Goal: Contribute content: Contribute content

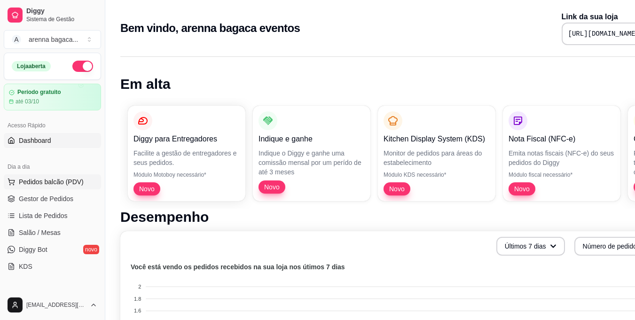
click at [45, 186] on span "Pedidos balcão (PDV)" at bounding box center [51, 181] width 65 height 9
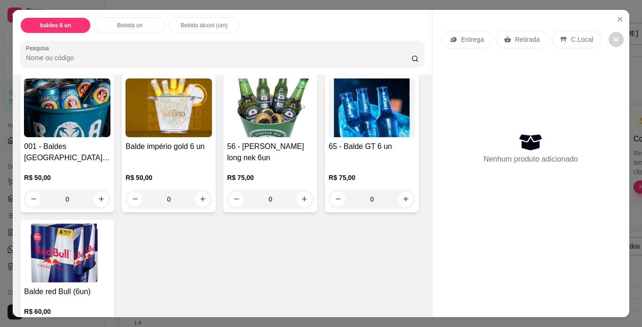
scroll to position [47, 0]
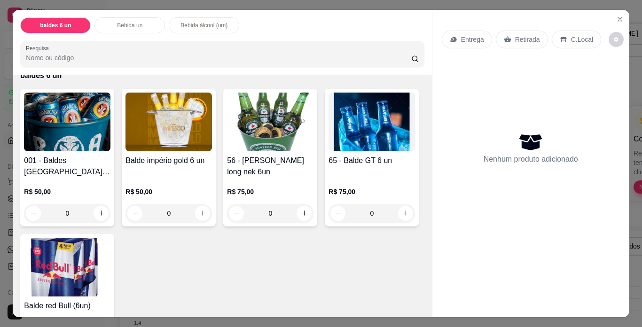
click at [39, 157] on h4 "001 - [PERSON_NAME] [GEOGRAPHIC_DATA] 473 (6un)" at bounding box center [67, 166] width 87 height 23
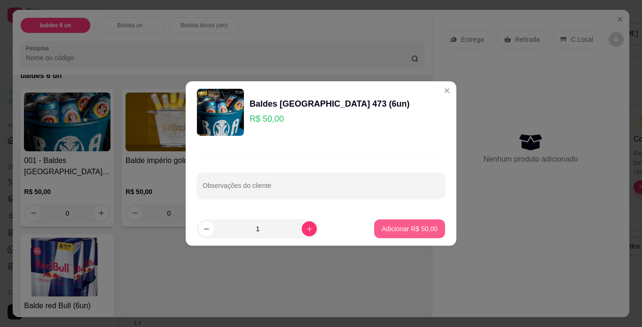
click at [410, 230] on p "Adicionar R$ 50,00" at bounding box center [410, 228] width 56 height 9
type input "1"
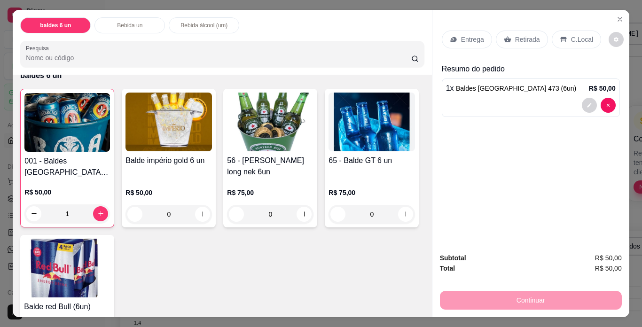
click at [520, 37] on p "Retirada" at bounding box center [527, 39] width 25 height 9
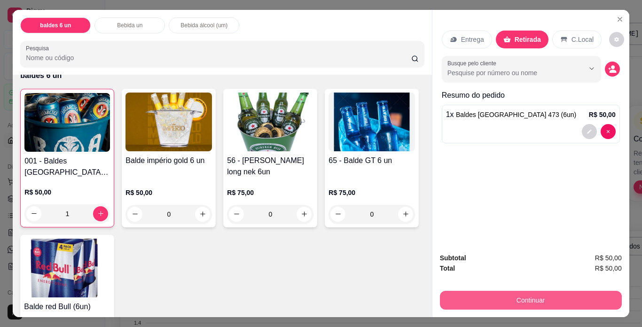
click at [468, 302] on button "Continuar" at bounding box center [531, 300] width 182 height 19
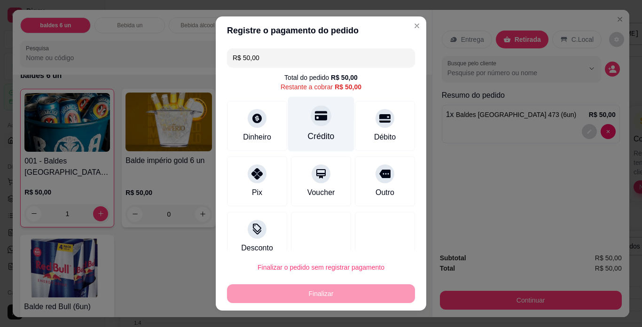
click at [322, 137] on div "Crédito" at bounding box center [321, 136] width 27 height 12
type input "R$ 0,00"
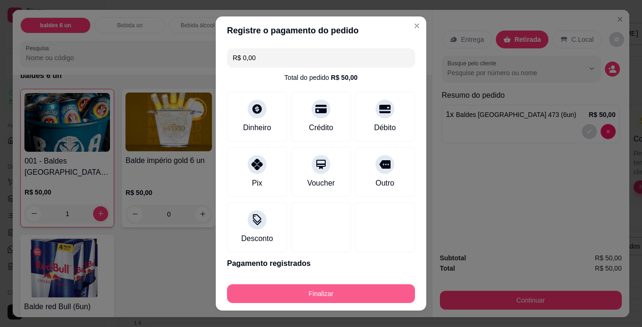
click at [327, 289] on button "Finalizar" at bounding box center [321, 293] width 188 height 19
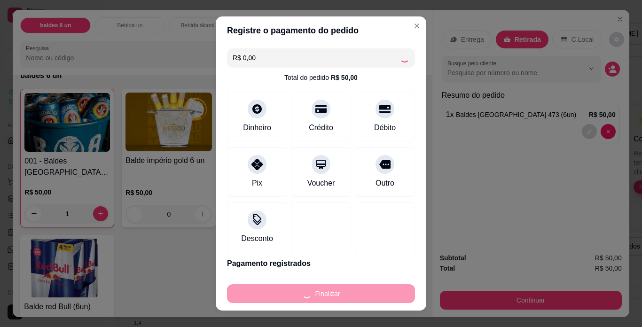
type input "0"
type input "-R$ 50,00"
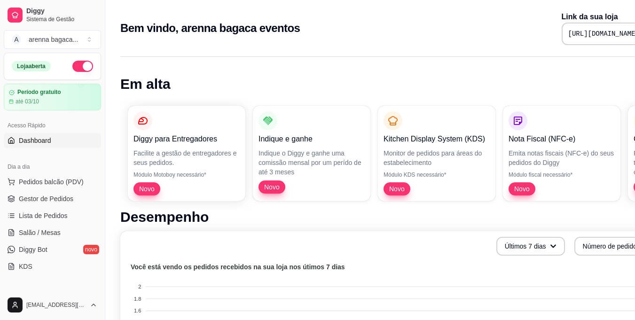
drag, startPoint x: 519, startPoint y: 160, endPoint x: 0, endPoint y: 148, distance: 518.7
drag, startPoint x: 20, startPoint y: 3, endPoint x: 54, endPoint y: 179, distance: 179.0
click at [54, 179] on span "Pedidos balcão (PDV)" at bounding box center [51, 181] width 65 height 9
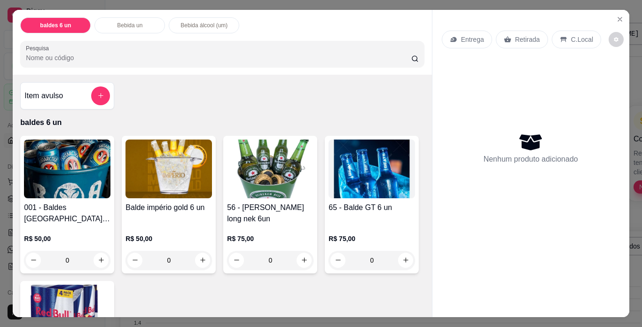
click at [245, 179] on img at bounding box center [270, 169] width 87 height 59
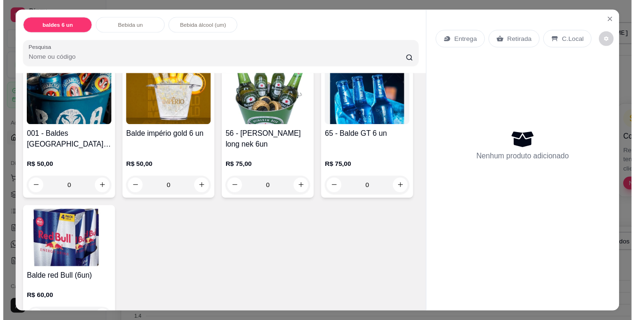
scroll to position [94, 0]
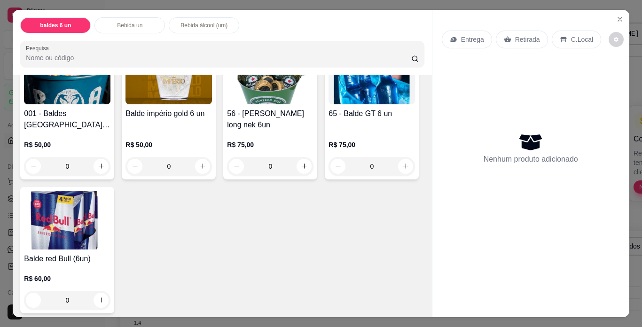
click at [110, 218] on img at bounding box center [67, 220] width 87 height 59
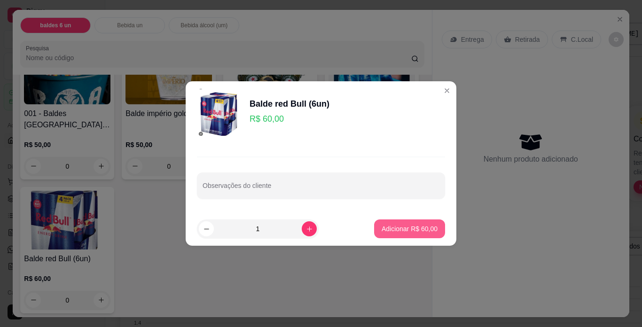
click at [393, 229] on p "Adicionar R$ 60,00" at bounding box center [410, 228] width 56 height 9
type input "1"
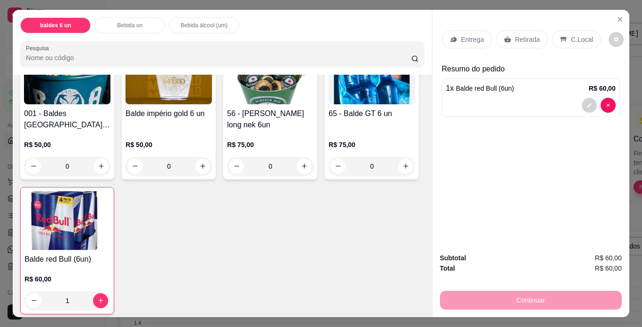
click at [519, 35] on p "Retirada" at bounding box center [527, 39] width 25 height 9
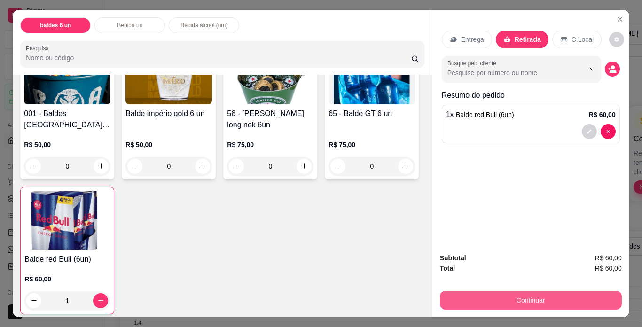
click at [535, 289] on div "Continuar" at bounding box center [531, 299] width 182 height 21
click at [540, 283] on div "Subtotal R$ 60,00 Total R$ 60,00 Continuar" at bounding box center [531, 281] width 182 height 57
click at [558, 293] on button "Continuar" at bounding box center [530, 300] width 176 height 18
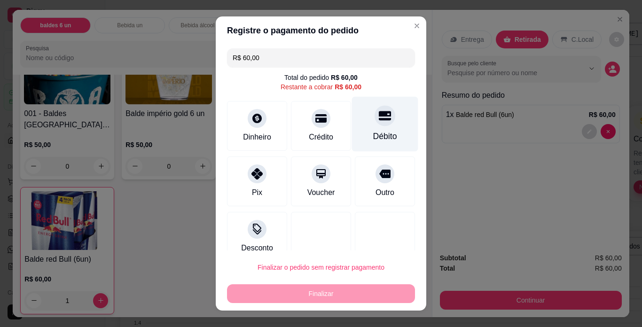
click at [378, 136] on div "Débito" at bounding box center [385, 136] width 24 height 12
type input "R$ 0,00"
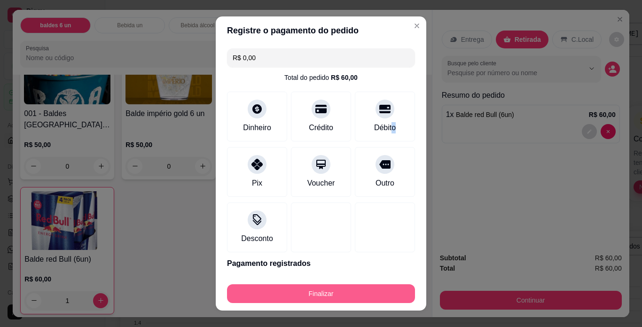
click at [329, 289] on button "Finalizar" at bounding box center [321, 293] width 188 height 19
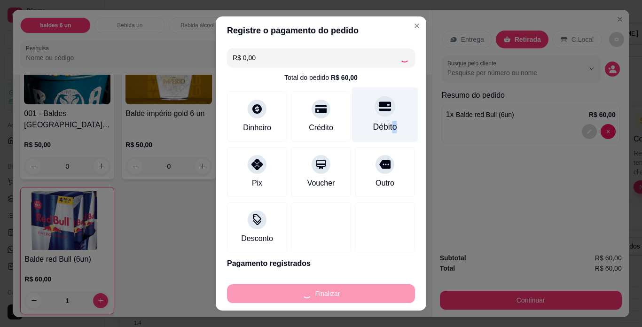
type input "0"
type input "-R$ 60,00"
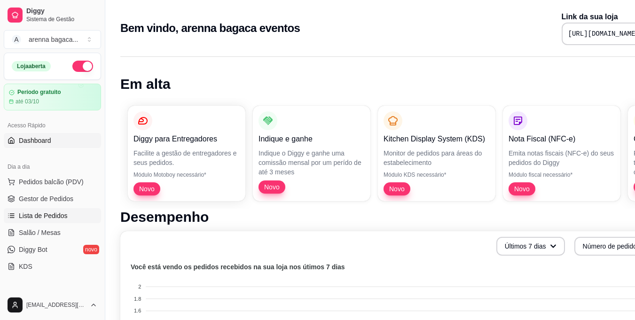
click at [59, 209] on link "Lista de Pedidos" at bounding box center [52, 215] width 97 height 15
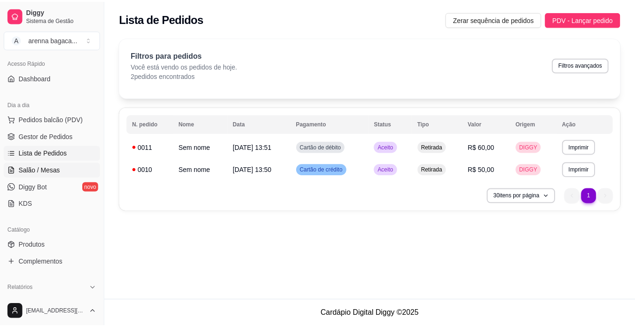
scroll to position [94, 0]
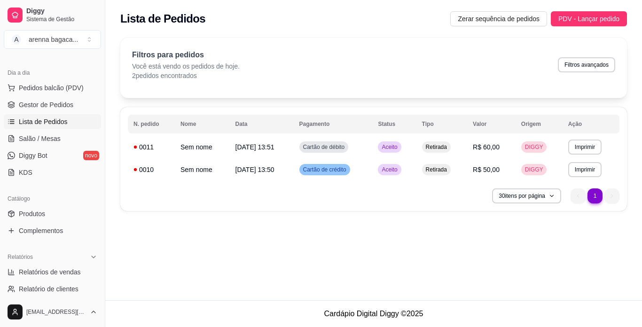
click at [80, 205] on div "Catálogo" at bounding box center [52, 198] width 97 height 15
click at [83, 211] on link "Produtos" at bounding box center [52, 213] width 97 height 15
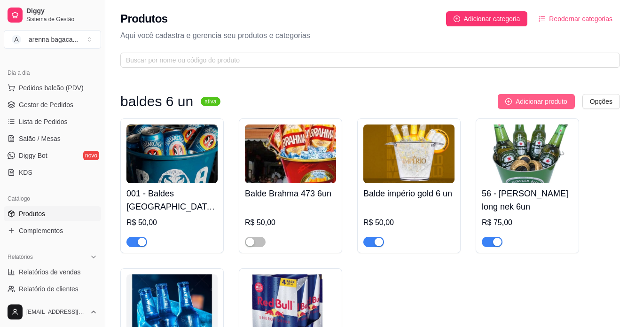
click at [557, 105] on span "Adicionar produto" at bounding box center [542, 101] width 52 height 10
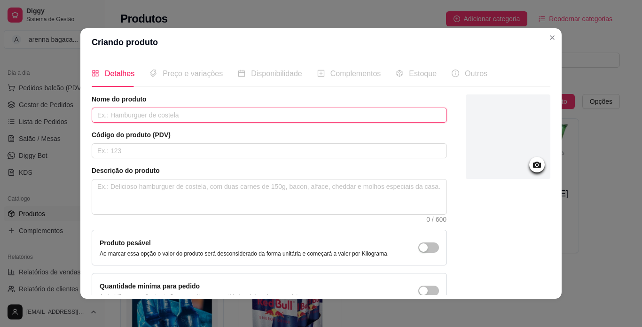
click at [175, 115] on input "text" at bounding box center [269, 115] width 355 height 15
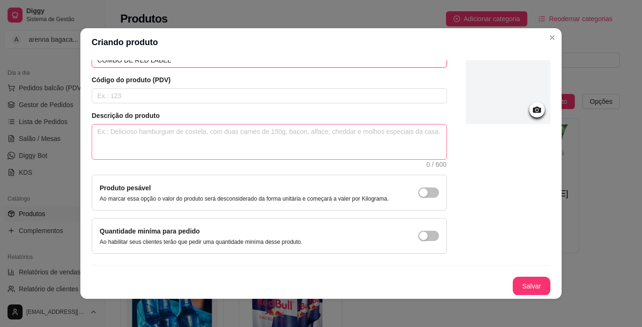
scroll to position [55, 0]
type input "COMBO DE RED LABEL"
click at [397, 157] on textarea at bounding box center [269, 141] width 354 height 35
type textarea "U"
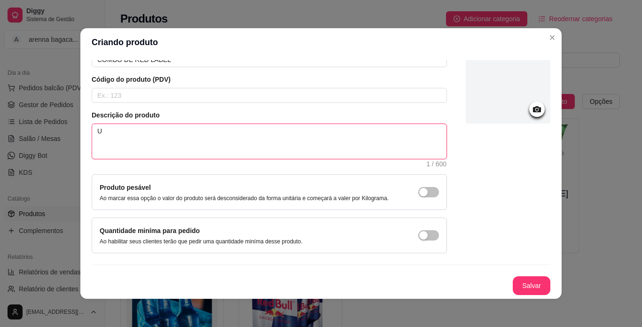
type textarea "UM"
type textarea "UMA"
type textarea "UMA G"
type textarea "UMA GA"
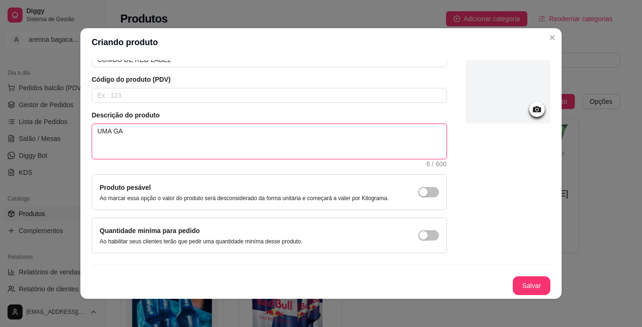
type textarea "UMA GAF"
type textarea "UMA GAFA"
type textarea "UMA GAFAR"
type textarea "UMA GAFARR"
type textarea "UMA GAFARRA"
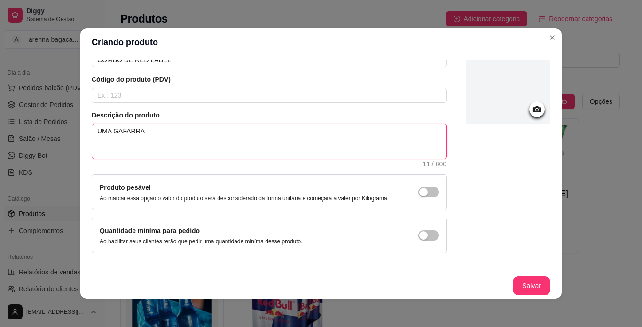
type textarea "UMA GAFARRA"
type textarea "UMA GAFARRA D"
type textarea "UMA GAFARRA DE"
type textarea "UMA GAFARRA DE R"
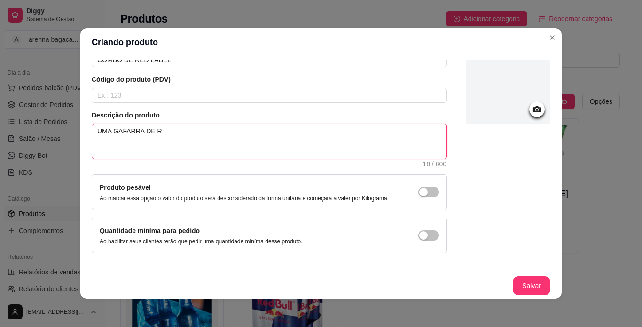
type textarea "UMA GAFARRA DE RE"
type textarea "UMA GAFARRA DE RED"
type textarea "UMA GAFARRA DE RED L"
type textarea "UMA GAFARRA DE RED LA"
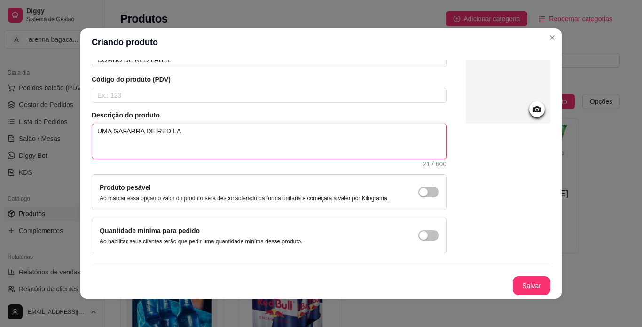
type textarea "UMA GAFARRA DE RED LAB"
type textarea "UMA GAFARRA DE RED LABE"
type textarea "UMA GAFARRA DE RED LABEL"
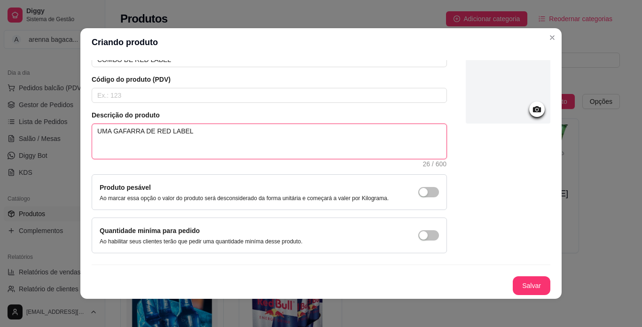
type textarea "UMA GAFARRA DE RED LABEL"
type textarea "UMA GAFARRA DE RED LABEL,"
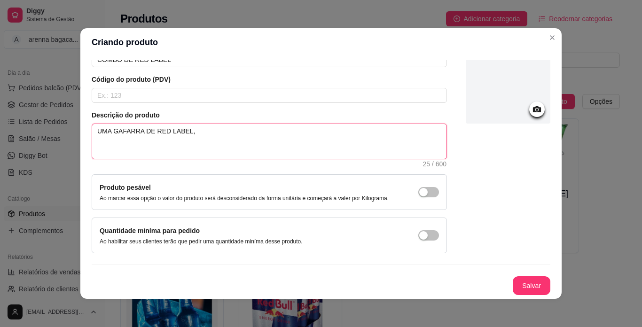
type textarea "UMA GAFARRA DE RED LABEL,"
type textarea "UMA GAFARRA DE RED LABEL, 3"
type textarea "UMA GAFARRA DE RED LABEL,"
type textarea "UMA GAFARRA DE RED LABEL, 4"
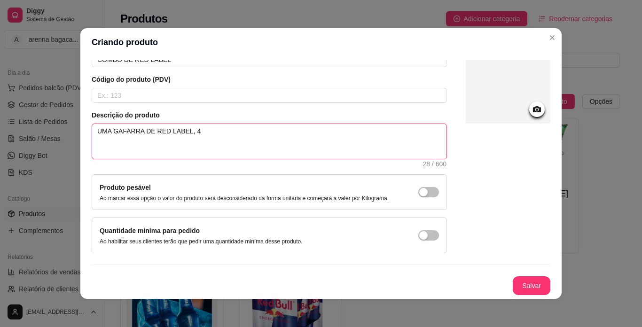
type textarea "UMA GAFARRA DE RED LABEL, 4 G"
type textarea "UMA GAFARRA DE RED LABEL, 4 GE"
type textarea "UMA GAFARRA DE RED LABEL, 4 GEK"
type textarea "UMA GAFARRA DE RED LABEL, 4 GE"
type textarea "UMA GAFARRA DE RED LABEL, 4 GEL"
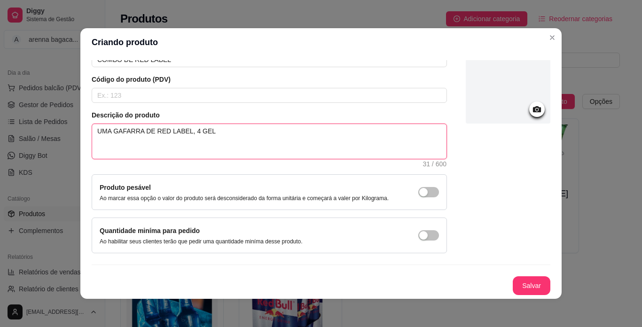
type textarea "UMA GAFARRA DE RED LABEL, 4 GELO"
type textarea "UMA GAFARRA DE RED LABEL, 4 GELOS"
type textarea "UMA GAFARRA DE RED LABEL, 4 GELOS D"
type textarea "UMA GAFARRA DE RED LABEL, 4 GELOS DE"
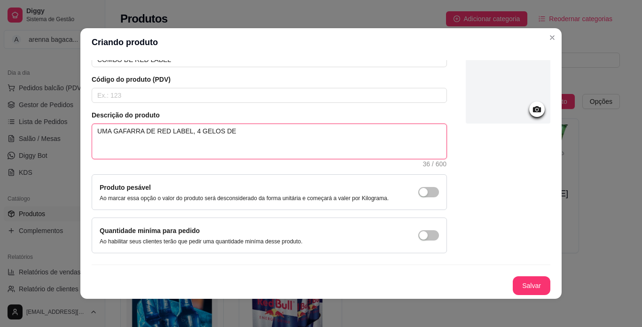
type textarea "UMA GAFARRA DE RED LABEL, 4 GELOS DE"
type textarea "UMA GAFARRA DE RED LABEL, 4 GELOS DE S"
type textarea "UMA GAFARRA DE RED LABEL, 4 GELOS DE SA"
type textarea "UMA GAFARRA DE RED LABEL, 4 GELOS DE SAB"
type textarea "UMA GAFARRA DE RED LABEL, 4 GELOS DE SABO"
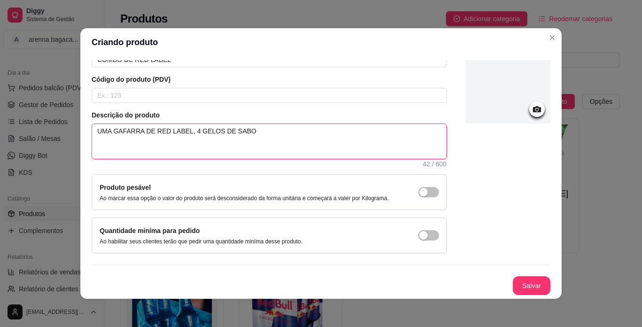
type textarea "UMA GAFARRA DE RED LABEL, 4 GELOS DE SABOR"
type textarea "UMA GAFARRA DE RED LABEL, 4 GELOS DE SABOR ,"
type textarea "UMA GAFARRA DE RED LABEL, 4 GELOS DE SABOR ,6"
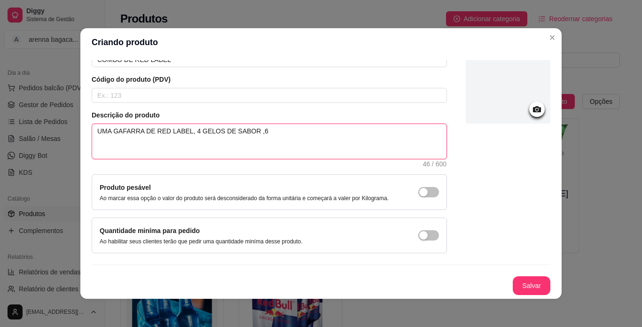
type textarea "UMA GAFARRA DE RED LABEL, 4 GELOS DE SABOR ,6 R"
type textarea "UMA GAFARRA DE RED LABEL, 4 GELOS DE SABOR ,6 RE"
type textarea "UMA GAFARRA DE RED LABEL, 4 GELOS DE SABOR ,6 RED"
type textarea "UMA GAFARRA DE RED LABEL, 4 GELOS DE SABOR ,6 RED B"
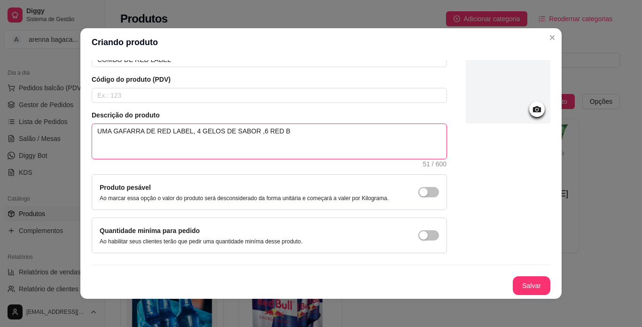
type textarea "UMA GAFARRA DE RED LABEL, 4 GELOS DE SABOR ,6 RED BU"
type textarea "UMA GAFARRA DE RED LABEL, 4 GELOS DE SABOR ,6 RED BUL"
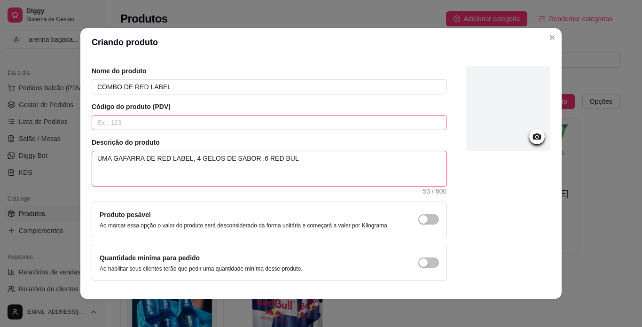
scroll to position [0, 0]
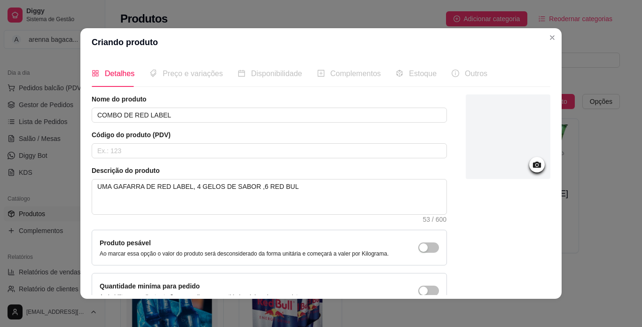
click at [474, 147] on div at bounding box center [508, 136] width 85 height 85
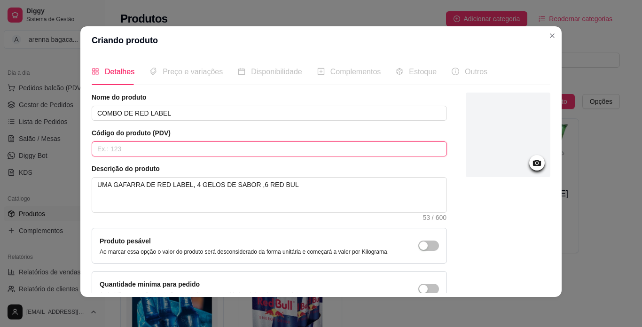
click at [172, 142] on input "text" at bounding box center [269, 149] width 355 height 15
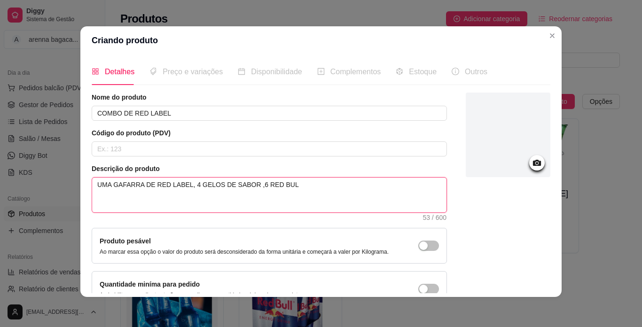
click at [305, 183] on textarea "UMA GAFARRA DE RED LABEL, 4 GELOS DE SABOR ,6 RED BUL" at bounding box center [269, 195] width 354 height 35
type textarea "UMA GAFARRA DE RED LABEL, 4 GELOS DE SABOR ,6 RED BULL"
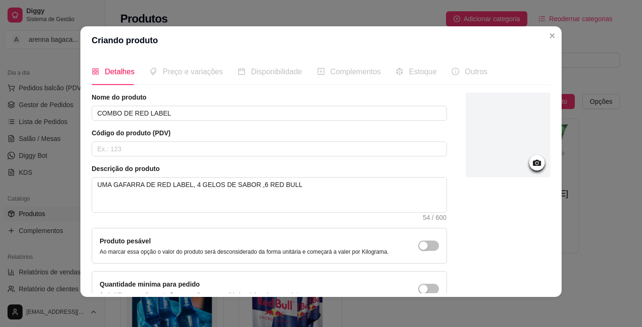
click at [220, 79] on div "Detalhes Preço e variações Disponibilidade Complementos Estoque Outros" at bounding box center [290, 71] width 396 height 27
click at [216, 79] on div "Detalhes Preço e variações Disponibilidade Complementos Estoque Outros" at bounding box center [290, 71] width 396 height 27
drag, startPoint x: 199, startPoint y: 69, endPoint x: 201, endPoint y: 75, distance: 5.9
click at [199, 71] on span "Preço e variações" at bounding box center [193, 72] width 60 height 8
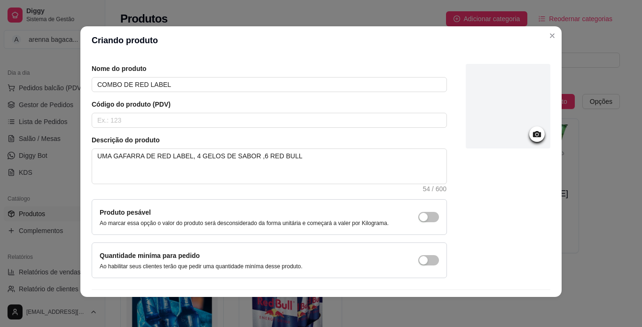
scroll to position [55, 0]
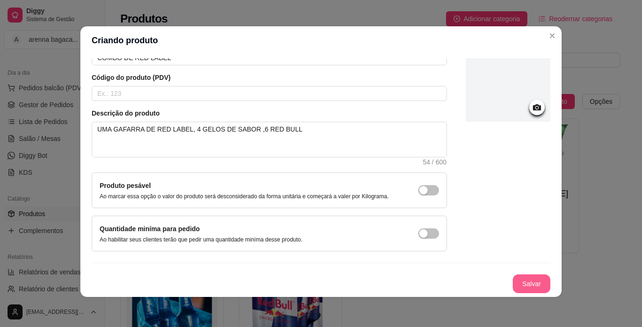
click at [513, 282] on button "Salvar" at bounding box center [532, 284] width 38 height 19
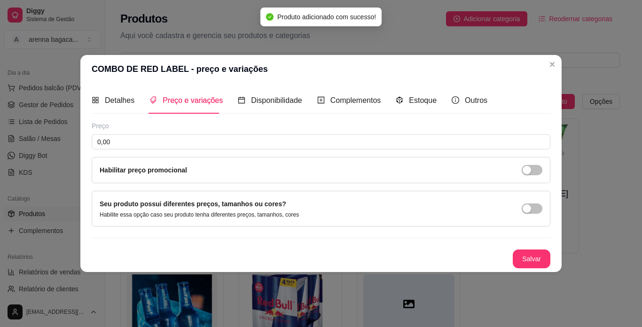
scroll to position [0, 0]
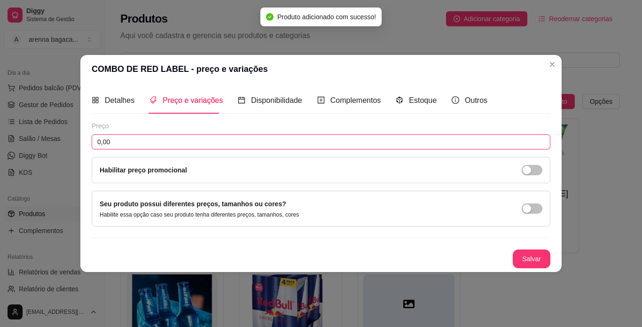
click at [187, 139] on input "0,00" at bounding box center [321, 141] width 459 height 15
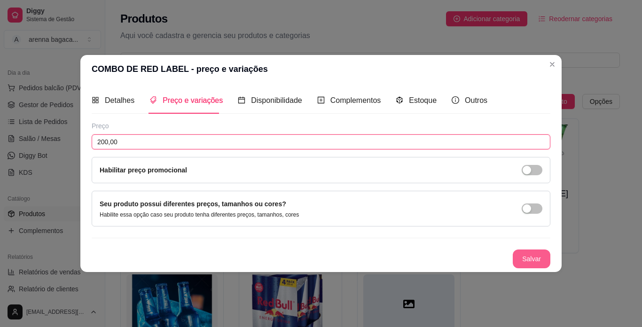
type input "200,00"
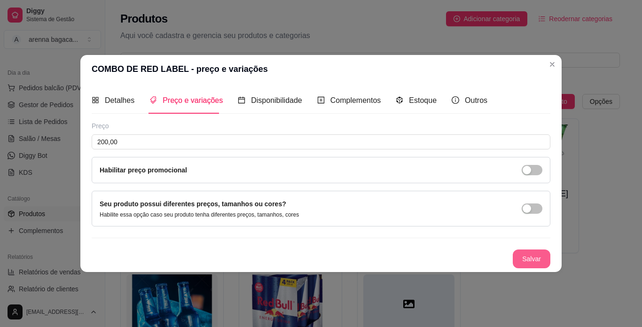
click at [536, 256] on button "Salvar" at bounding box center [532, 259] width 38 height 19
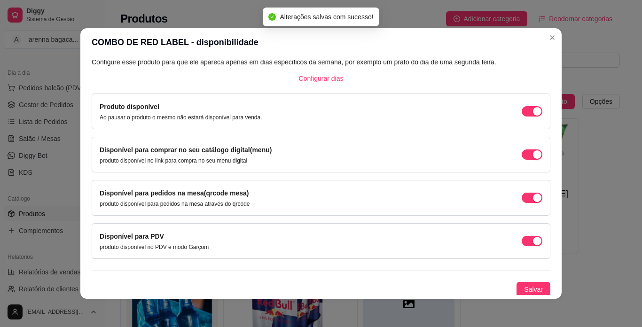
scroll to position [59, 0]
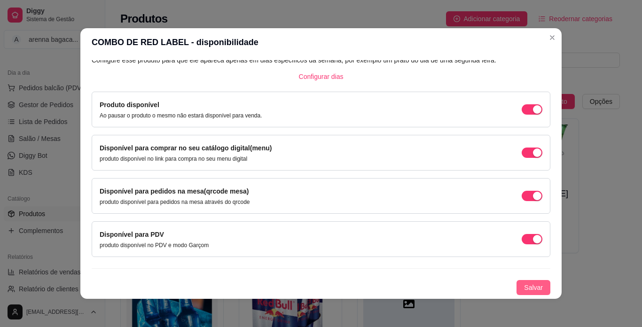
click at [524, 284] on span "Salvar" at bounding box center [533, 288] width 19 height 10
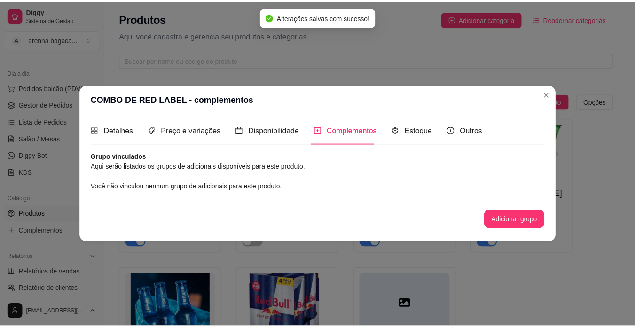
scroll to position [0, 0]
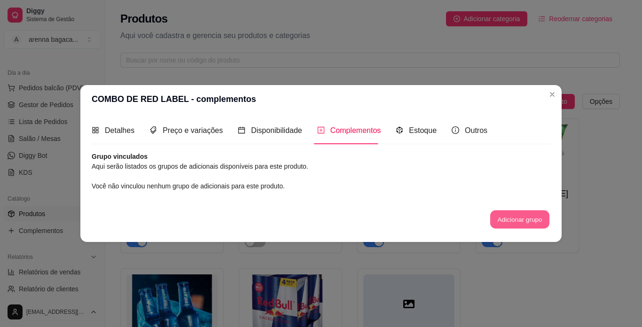
click at [529, 219] on button "Adicionar grupo" at bounding box center [519, 219] width 59 height 18
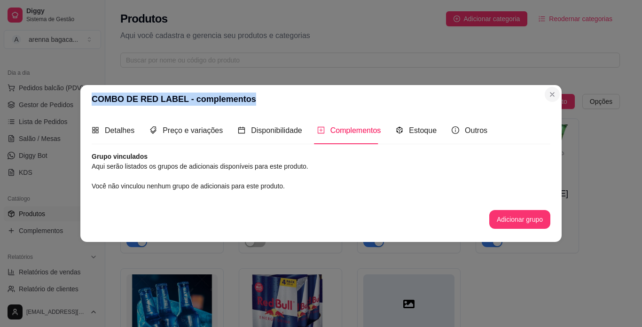
click at [558, 98] on section "COMBO DE RED LABEL - complementos Detalhes Preço e variações Disponibilidade Co…" at bounding box center [320, 163] width 481 height 157
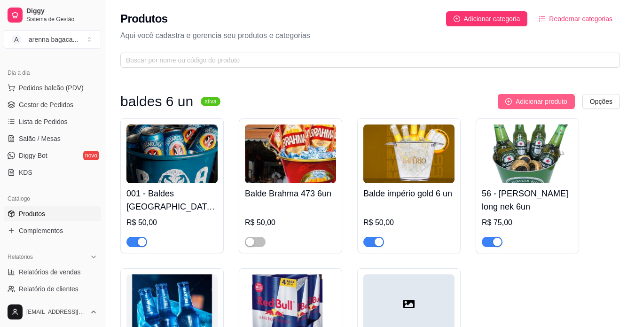
click at [557, 96] on span "Adicionar produto" at bounding box center [542, 101] width 52 height 10
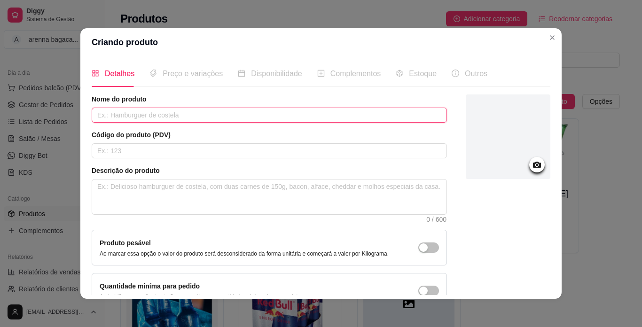
click at [331, 112] on input "text" at bounding box center [269, 115] width 355 height 15
type input "COMBO DE GIN ROCKS"
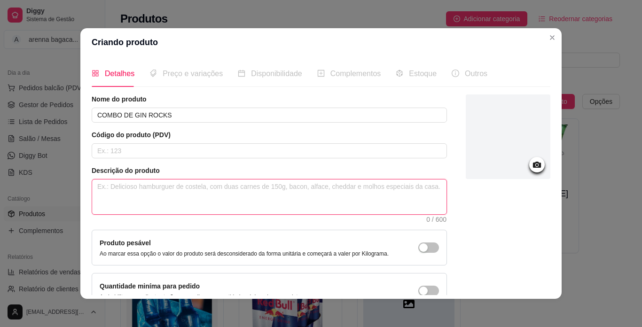
click at [165, 203] on textarea at bounding box center [269, 197] width 354 height 35
type textarea "U"
type textarea "UM"
type textarea "UMA"
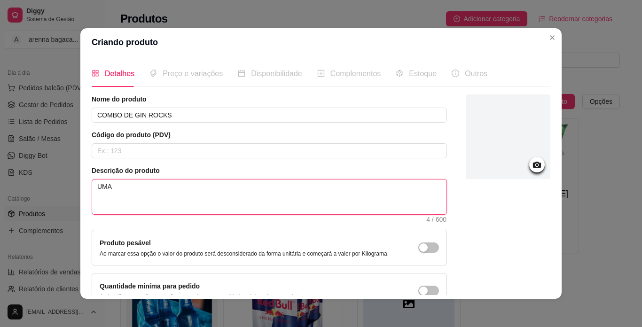
type textarea "UMA G"
type textarea "UMA GA"
type textarea "UMA GAF"
type textarea "UMA GAFA"
type textarea "UMA GAFAR"
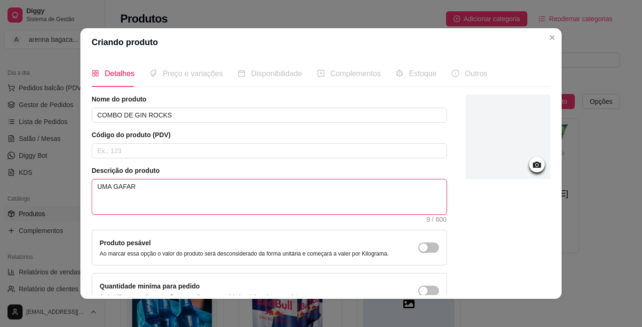
type textarea "UMA GAFARR"
type textarea "UMA GAFARRA"
type textarea "UMA GAFARRA D"
type textarea "UMA GAFARRA DE"
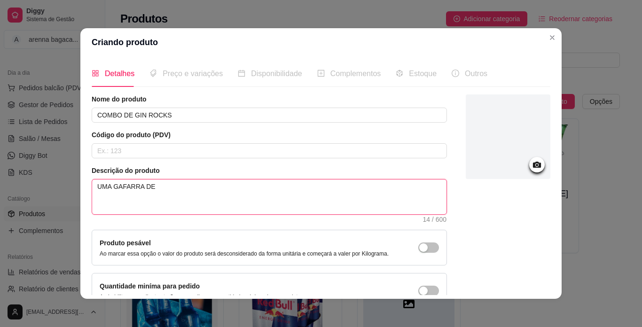
type textarea "UMA GAFARRA DE"
type textarea "UMA GAFARRA DE G"
type textarea "UMA GAFARRA DE GI"
type textarea "UMA GAFARRA DE GIN"
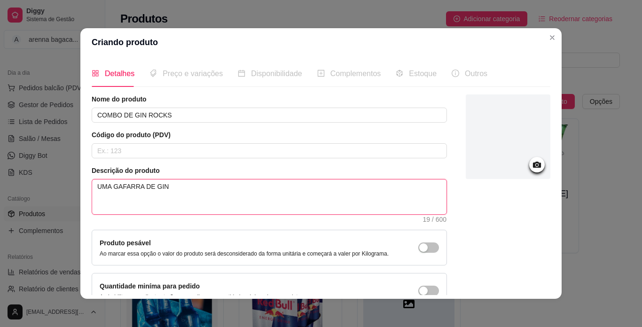
type textarea "UMA GAFARRA DE GIN R"
type textarea "UMA GAFARRA DE GIN RO"
type textarea "UMA GAFARRA DE GIN ROC"
type textarea "UMA GAFARRA DE GIN ROCK"
type textarea "UMA GAFARRA DE GIN ROCKS"
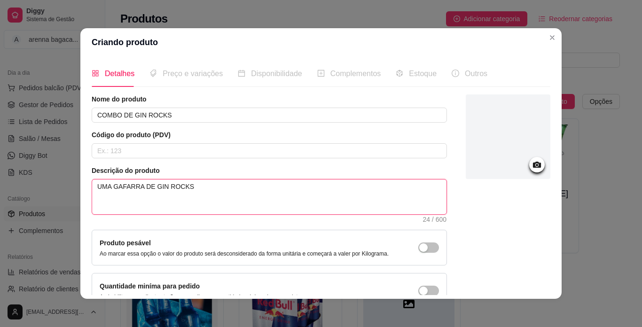
type textarea "UMA GAFARRA DE GIN ROCKS"
type textarea "UMA GAFARRA DE GIN ROCKS ."
type textarea "UMA GAFARRA DE GIN ROCKS .U"
type textarea "UMA GAFARRA DE GIN ROCKS .UM"
click at [262, 187] on textarea "UMA GAFARRA DE GIN ROCKS .UM ENERGET" at bounding box center [269, 197] width 354 height 35
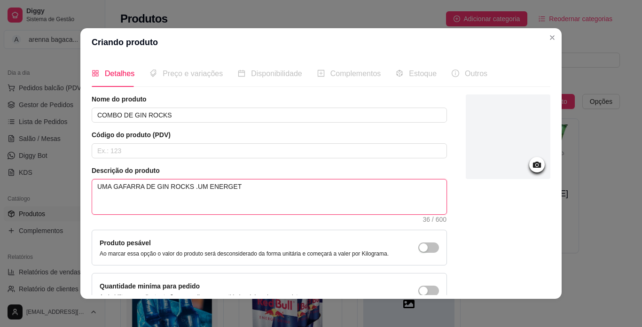
click at [262, 187] on textarea "UMA GAFARRA DE GIN ROCKS .UM ENERGET" at bounding box center [269, 197] width 354 height 35
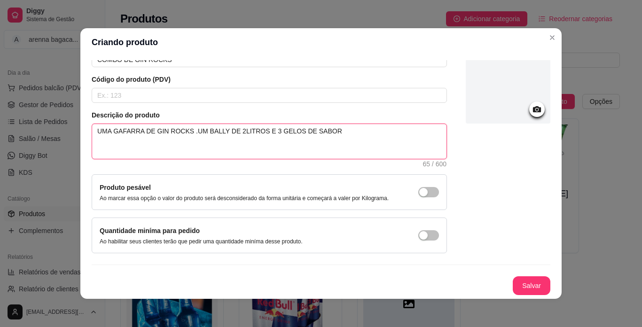
scroll to position [2, 0]
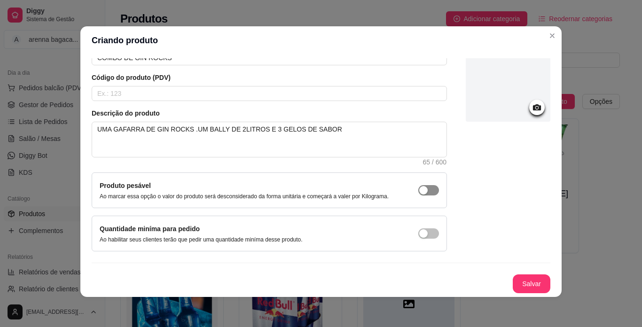
click at [424, 196] on span "button" at bounding box center [428, 190] width 21 height 10
drag, startPoint x: 425, startPoint y: 223, endPoint x: 425, endPoint y: 229, distance: 5.7
click at [425, 225] on div "Peso mínimo Ao habilitar seus clientes terão que pedir uma quantidade de peso m…" at bounding box center [269, 234] width 355 height 36
click at [425, 236] on span "button" at bounding box center [428, 233] width 21 height 10
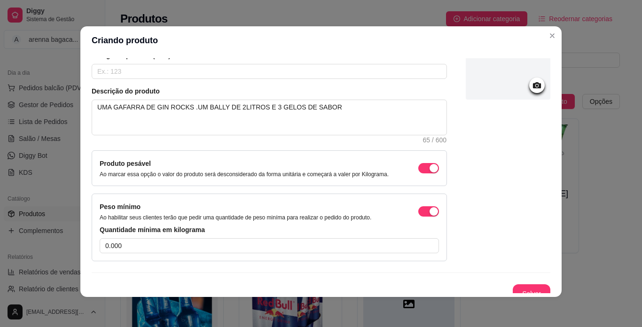
scroll to position [87, 0]
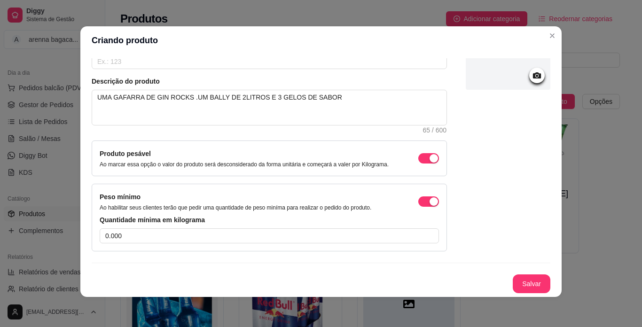
click at [418, 195] on div "Peso mínimo Ao habilitar seus clientes terão que pedir uma quantidade de peso m…" at bounding box center [269, 202] width 339 height 20
click at [418, 156] on button "button" at bounding box center [428, 158] width 21 height 10
click at [418, 199] on span "button" at bounding box center [428, 202] width 21 height 10
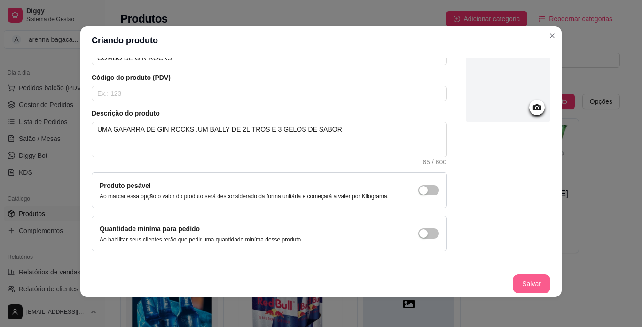
click at [519, 281] on button "Salvar" at bounding box center [532, 284] width 38 height 19
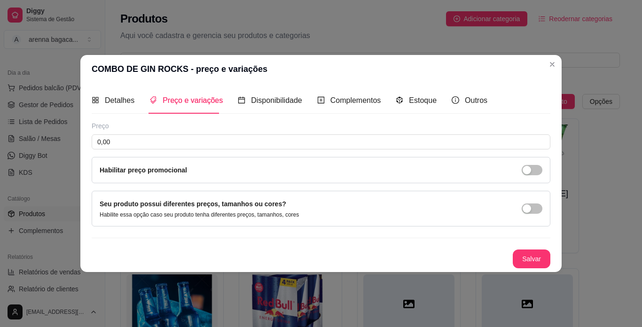
scroll to position [0, 0]
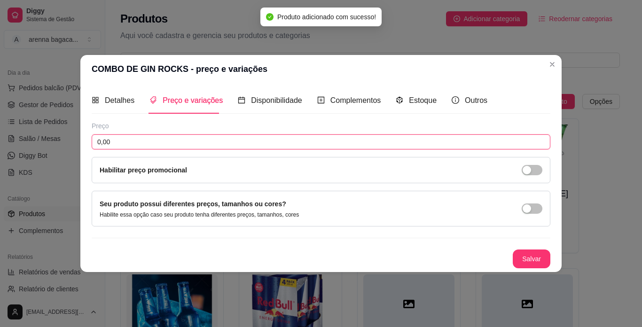
click at [172, 136] on input "0,00" at bounding box center [321, 141] width 459 height 15
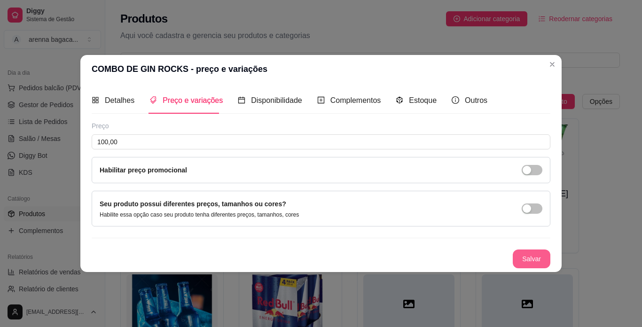
click at [539, 259] on button "Salvar" at bounding box center [532, 259] width 38 height 19
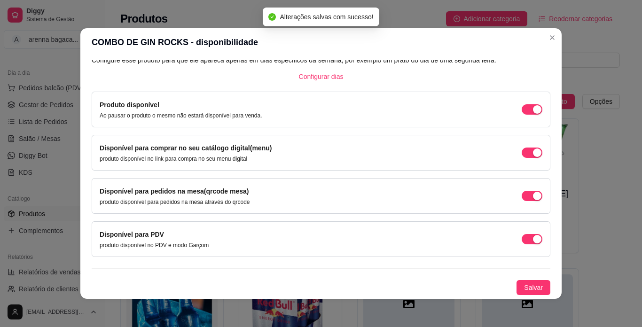
scroll to position [2, 0]
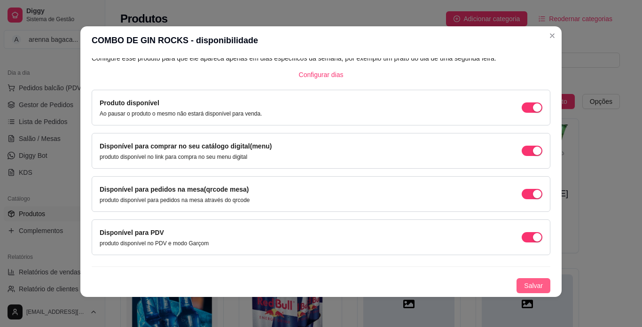
click at [528, 282] on span "Salvar" at bounding box center [533, 286] width 19 height 10
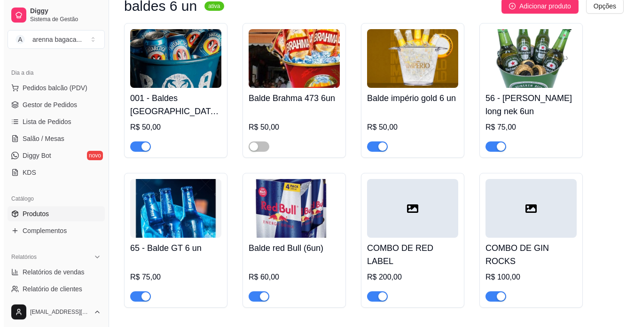
scroll to position [94, 0]
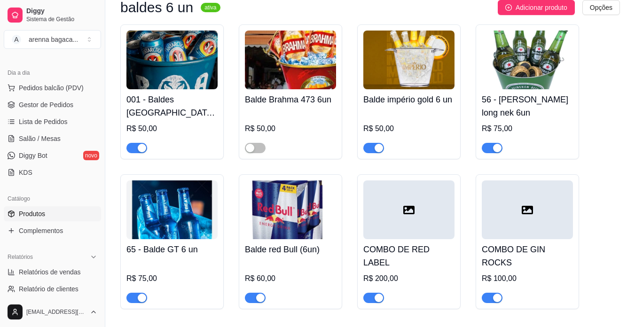
click at [423, 217] on div at bounding box center [408, 210] width 91 height 59
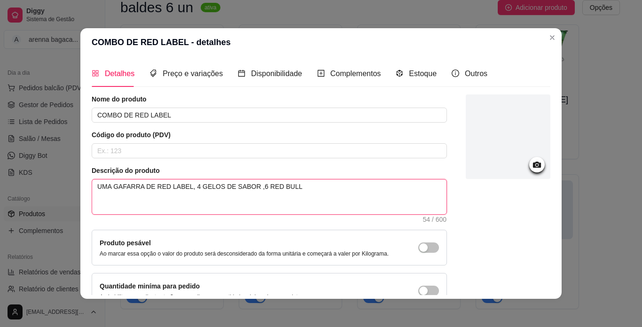
click at [248, 187] on textarea "UMA GAFARRA DE RED LABEL, 4 GELOS DE SABOR ,6 RED BULL" at bounding box center [269, 197] width 354 height 35
click at [189, 186] on textarea "UMA GAFARRA DE RED LABEL, 4 GELOS DE SABOR ,5 RED BULL" at bounding box center [269, 197] width 354 height 35
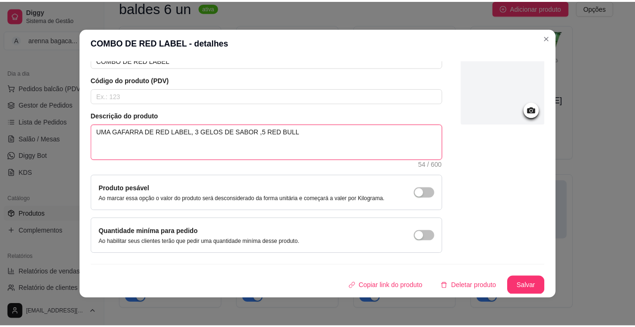
scroll to position [55, 0]
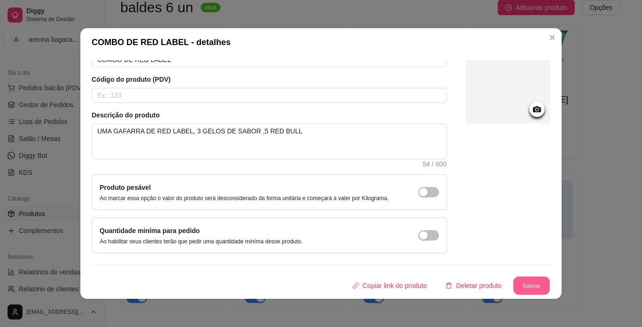
click at [516, 285] on button "Salvar" at bounding box center [531, 286] width 37 height 18
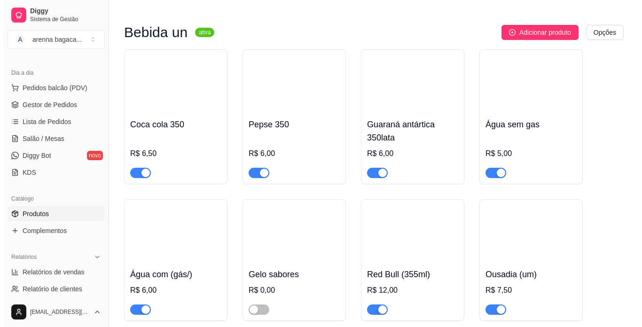
scroll to position [423, 0]
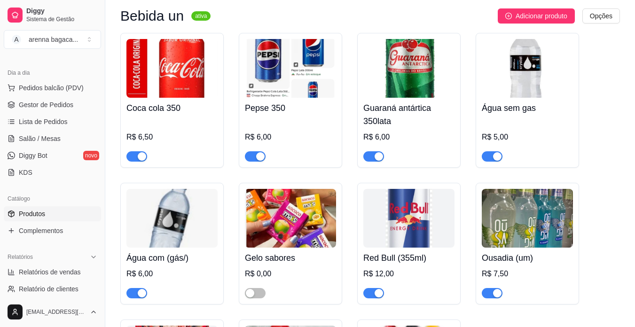
click at [277, 198] on img at bounding box center [290, 218] width 91 height 59
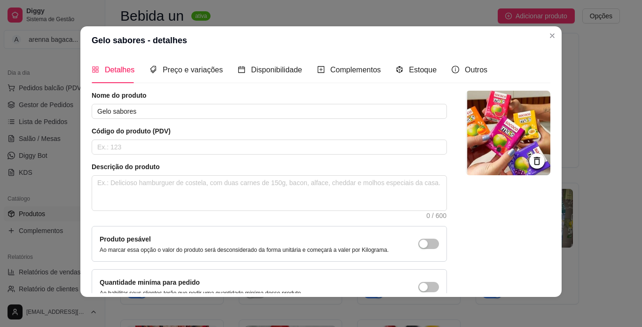
scroll to position [0, 0]
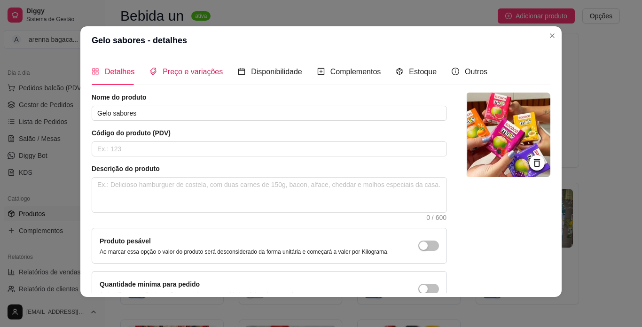
click at [183, 75] on span "Preço e variações" at bounding box center [193, 72] width 60 height 8
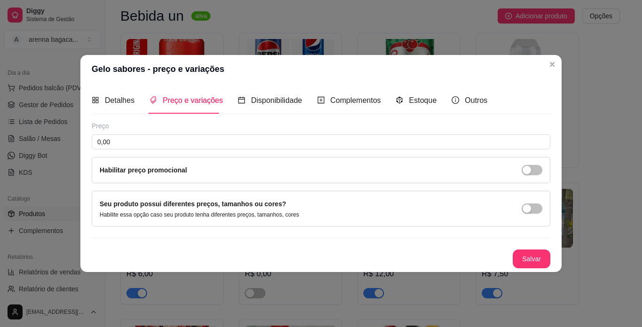
click at [167, 134] on div "Preço 0,00 Habilitar preço promocional" at bounding box center [321, 152] width 459 height 62
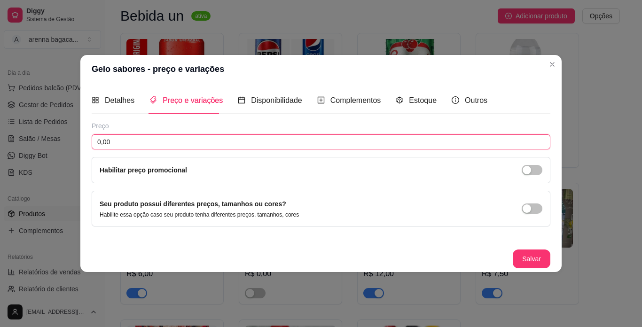
click at [186, 139] on input "0,00" at bounding box center [321, 141] width 459 height 15
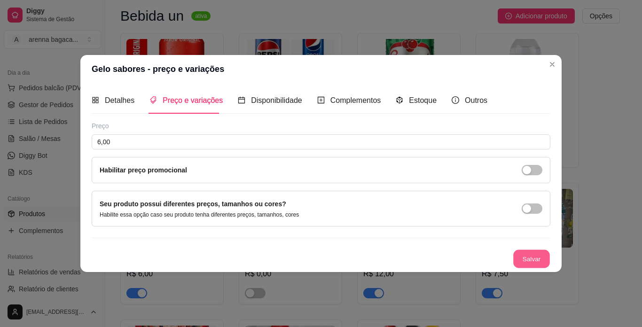
click at [540, 262] on button "Salvar" at bounding box center [531, 259] width 37 height 18
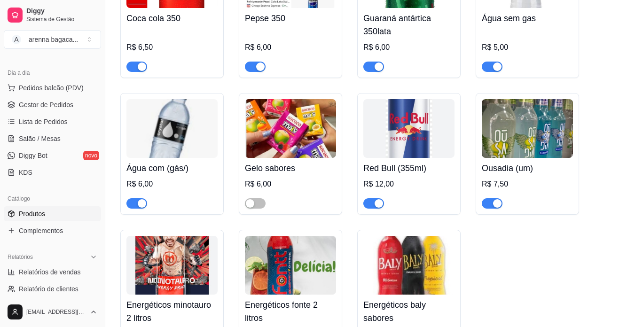
scroll to position [611, 0]
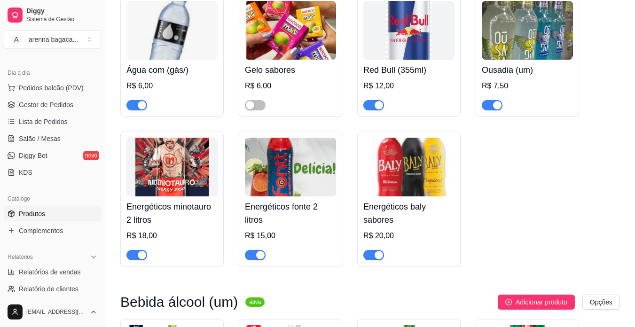
click at [406, 210] on h4 "Energéticos baly sabores" at bounding box center [408, 213] width 91 height 26
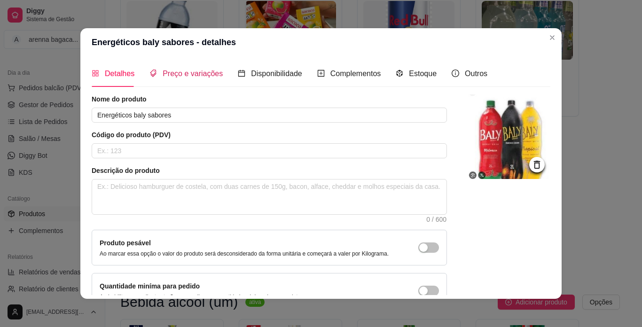
click at [193, 70] on span "Preço e variações" at bounding box center [193, 74] width 60 height 8
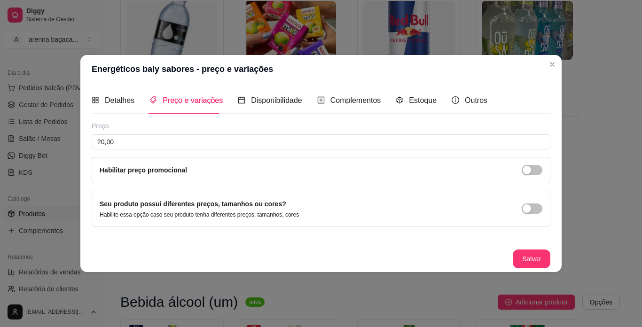
click at [173, 133] on div "Preço 20,00 Habilitar preço promocional" at bounding box center [321, 152] width 459 height 62
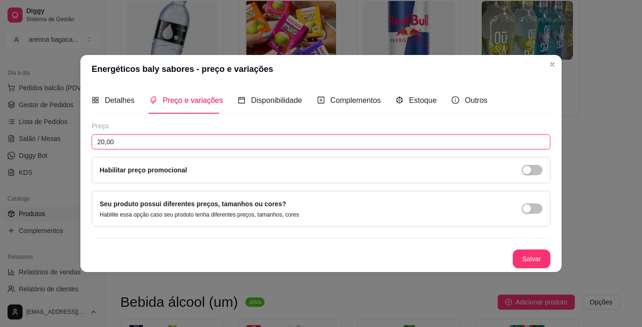
click at [173, 138] on input "20,00" at bounding box center [321, 141] width 459 height 15
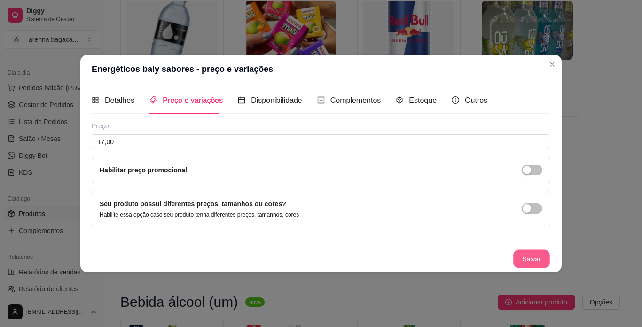
click at [536, 268] on div "Salvar" at bounding box center [321, 259] width 459 height 19
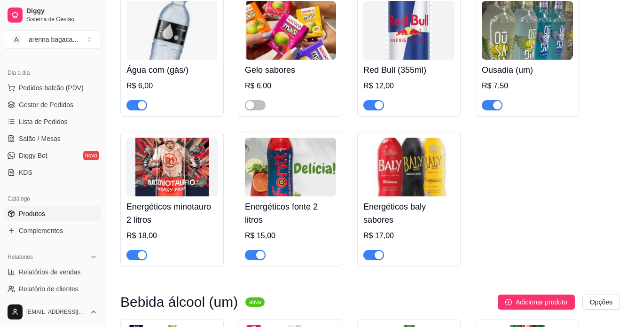
click at [286, 174] on img at bounding box center [290, 167] width 91 height 59
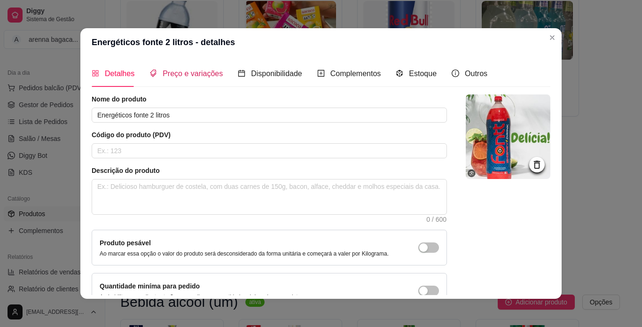
click at [171, 79] on div "Preço e variações" at bounding box center [186, 74] width 73 height 12
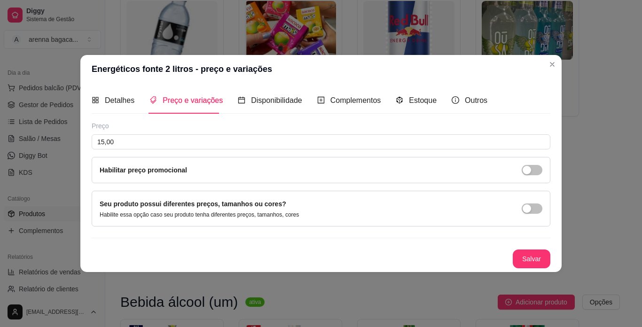
click at [152, 134] on div "Preço 15,00 Habilitar preço promocional" at bounding box center [321, 152] width 459 height 62
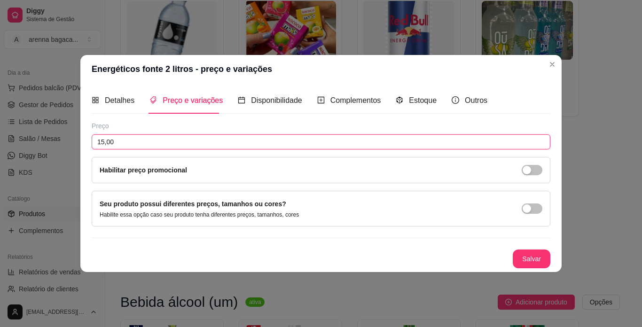
click at [150, 139] on input "15,00" at bounding box center [321, 141] width 459 height 15
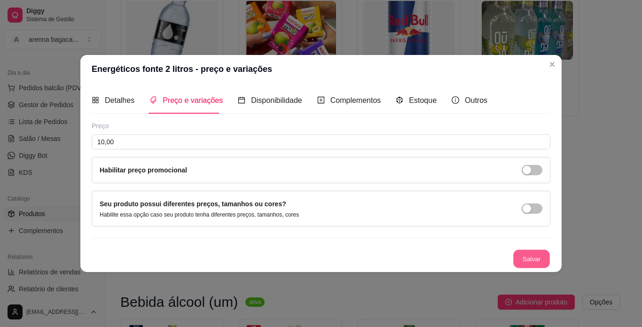
click at [549, 253] on button "Salvar" at bounding box center [531, 259] width 37 height 18
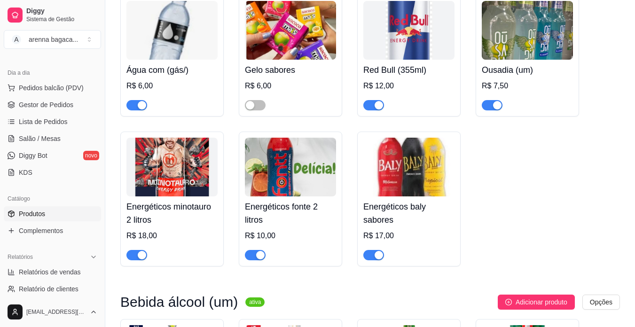
click at [170, 180] on img at bounding box center [171, 167] width 91 height 59
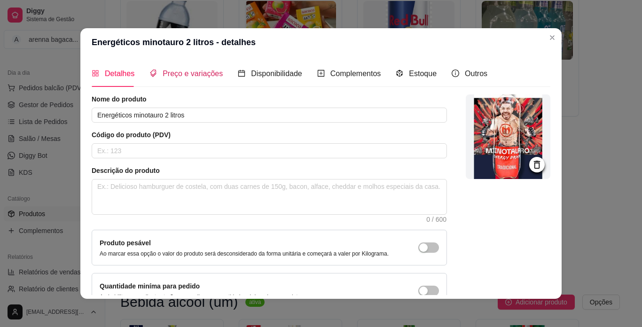
click at [178, 71] on span "Preço e variações" at bounding box center [193, 74] width 60 height 8
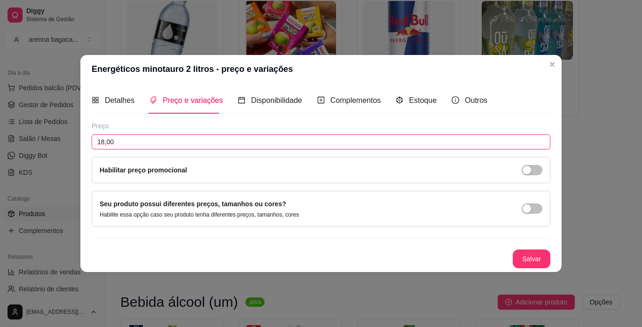
drag, startPoint x: 162, startPoint y: 145, endPoint x: 181, endPoint y: 142, distance: 18.6
click at [163, 145] on input "18,00" at bounding box center [321, 141] width 459 height 15
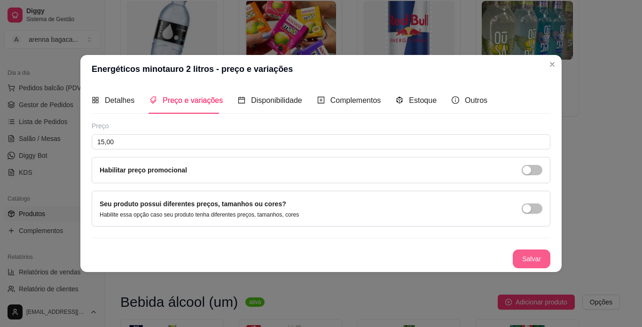
click at [543, 258] on button "Salvar" at bounding box center [532, 259] width 38 height 19
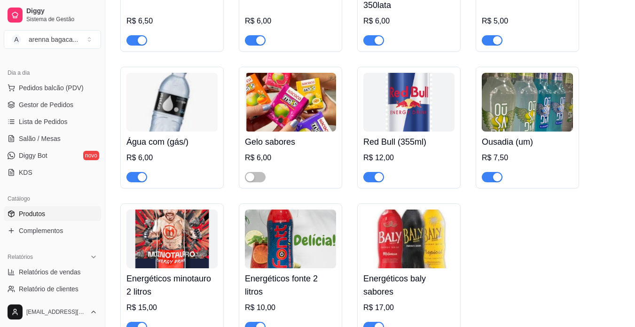
scroll to position [517, 0]
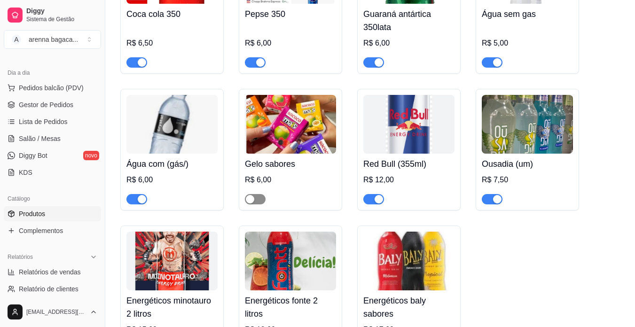
click at [254, 195] on div "button" at bounding box center [250, 199] width 8 height 8
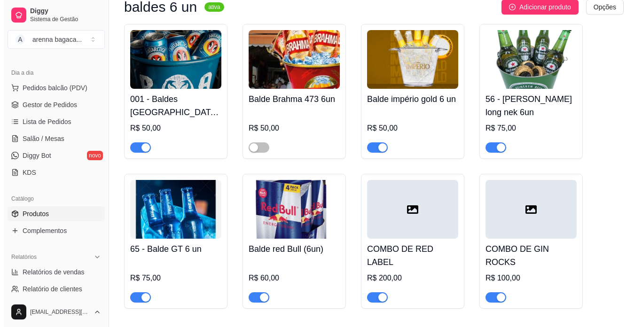
scroll to position [94, 0]
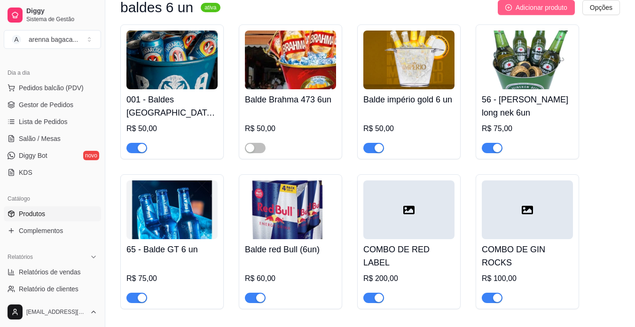
click at [544, 10] on span "Adicionar produto" at bounding box center [542, 7] width 52 height 10
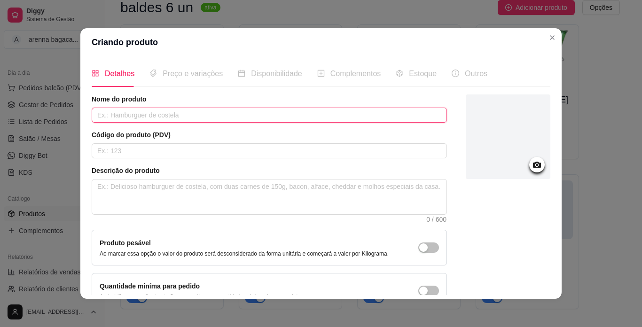
click at [285, 114] on input "text" at bounding box center [269, 115] width 355 height 15
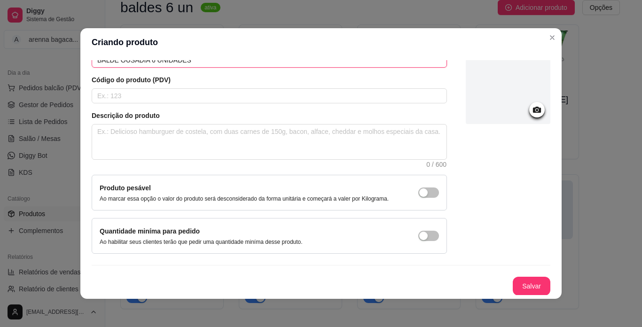
scroll to position [55, 0]
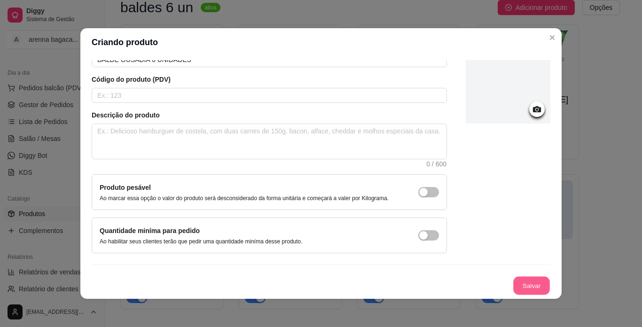
click at [517, 290] on button "Salvar" at bounding box center [531, 286] width 37 height 18
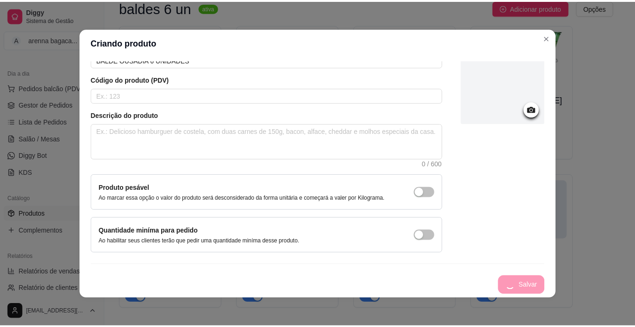
scroll to position [0, 0]
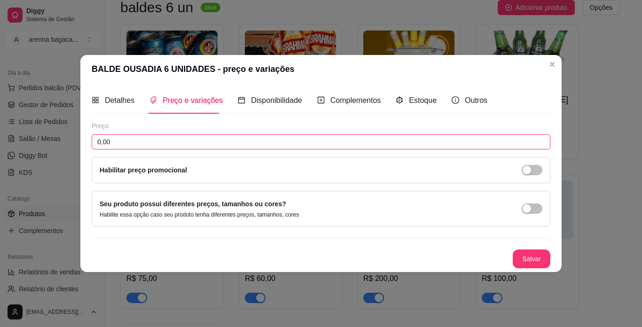
click at [242, 141] on input "0,00" at bounding box center [321, 141] width 459 height 15
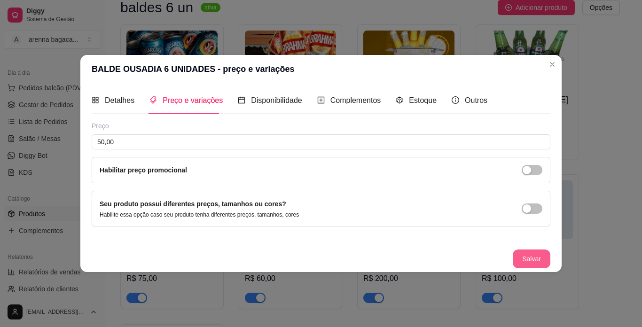
click at [543, 255] on button "Salvar" at bounding box center [532, 259] width 38 height 19
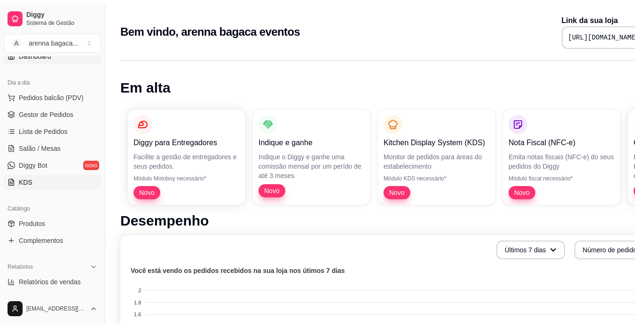
scroll to position [141, 0]
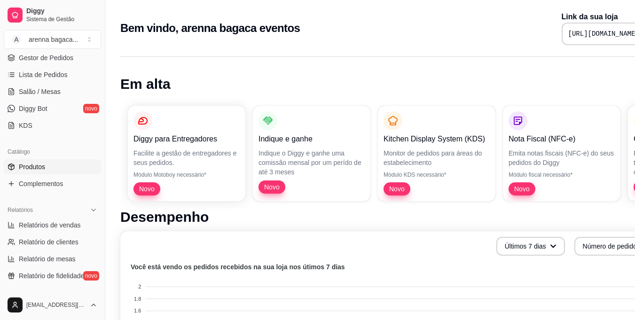
click at [72, 170] on link "Produtos" at bounding box center [52, 166] width 97 height 15
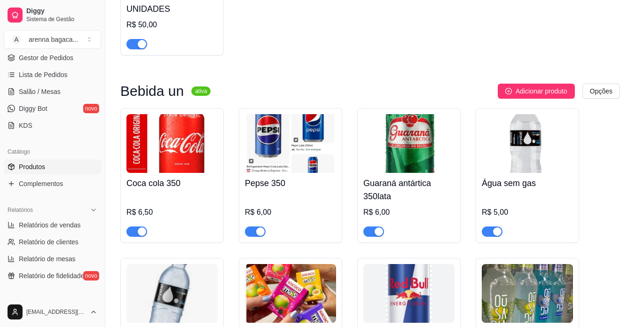
scroll to position [533, 0]
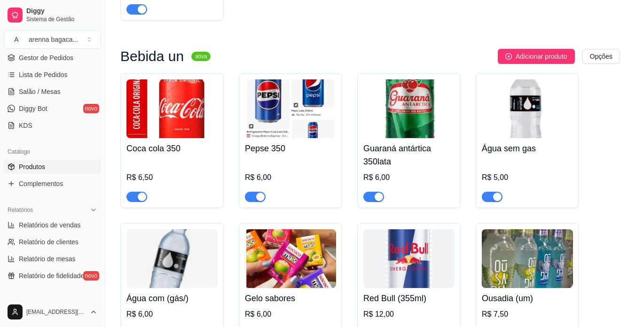
click at [281, 90] on img at bounding box center [290, 108] width 91 height 59
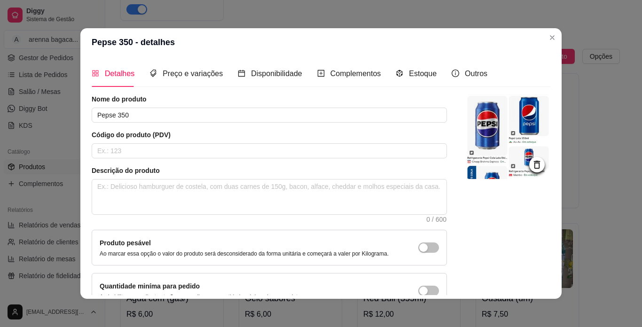
click at [495, 119] on img at bounding box center [508, 136] width 85 height 85
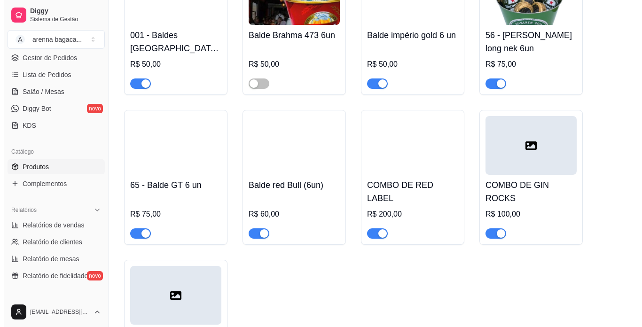
scroll to position [157, 0]
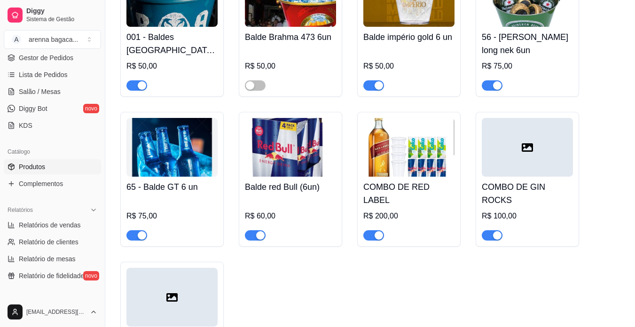
click at [502, 161] on div at bounding box center [527, 147] width 91 height 59
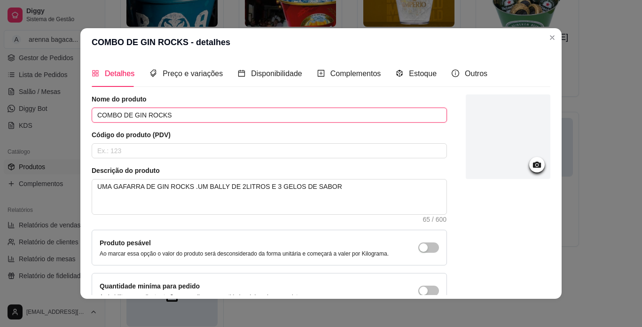
click at [158, 114] on input "COMBO DE GIN ROCKS" at bounding box center [269, 115] width 355 height 15
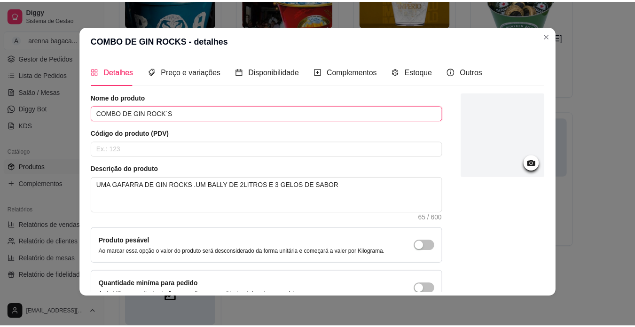
scroll to position [55, 0]
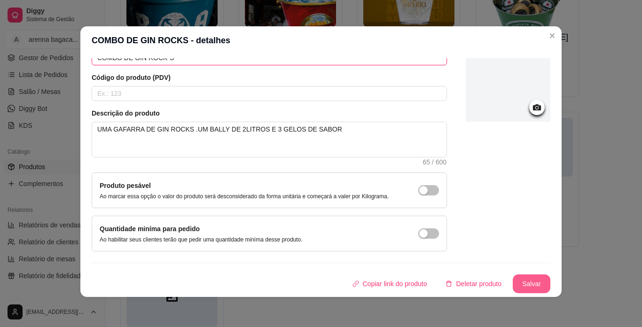
type input "COMBO DE GIN ROCK´S"
click at [525, 276] on button "Salvar" at bounding box center [531, 284] width 37 height 18
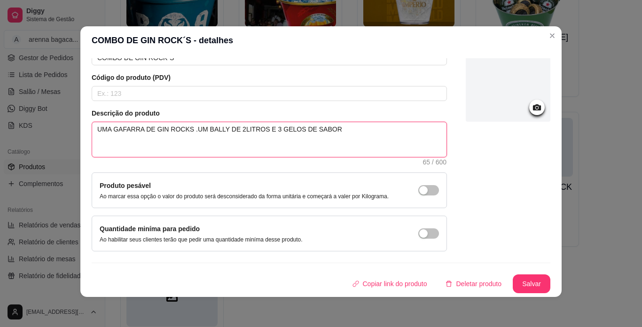
click at [181, 129] on textarea "UMA GAFARRA DE GIN ROCKS .UM BALLY DE 2LITROS E 3 GELOS DE SABOR" at bounding box center [269, 139] width 354 height 35
type textarea "UMA GAFARRA DE GIN ROCK´´S .UM BALLY DE 2LITROS E 3 GELOS DE SABOR"
type textarea "UMA GAFARRA DE GIN ROCK´S .UM BALLY DE 2LITROS E 3 GELOS DE SABOR"
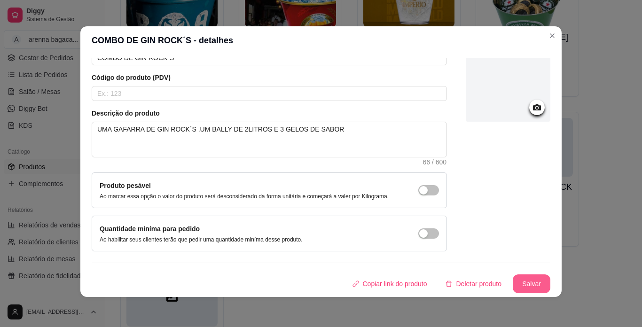
click at [538, 280] on button "Salvar" at bounding box center [532, 284] width 38 height 19
click at [528, 278] on button "Salvar" at bounding box center [532, 284] width 38 height 19
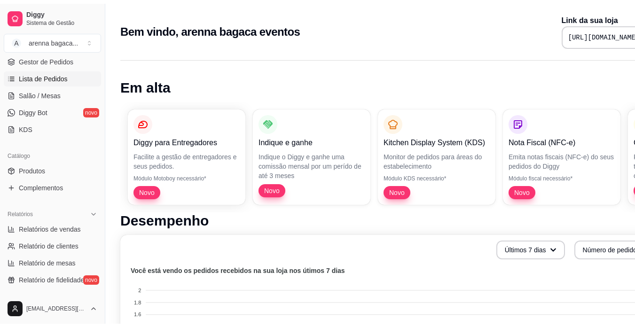
scroll to position [141, 0]
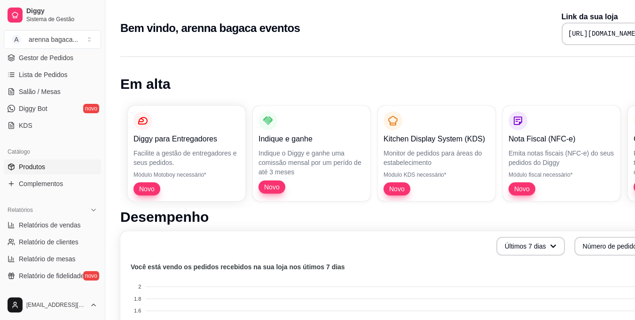
click at [67, 167] on link "Produtos" at bounding box center [52, 166] width 97 height 15
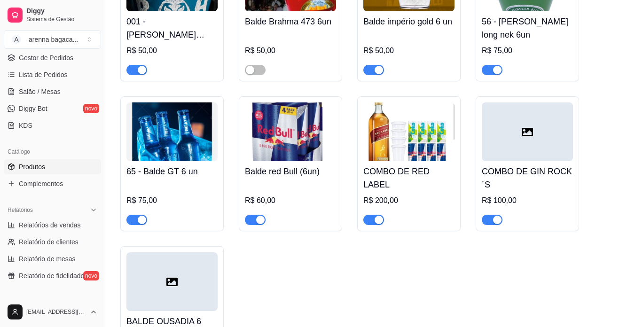
scroll to position [188, 0]
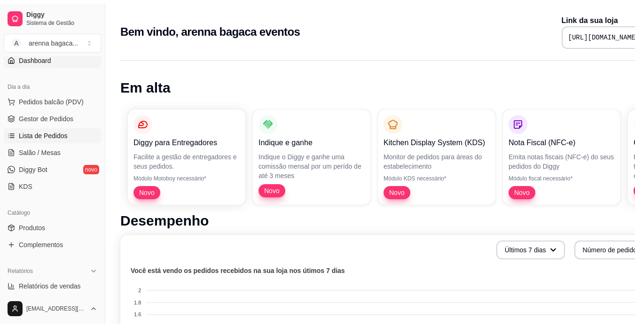
scroll to position [94, 0]
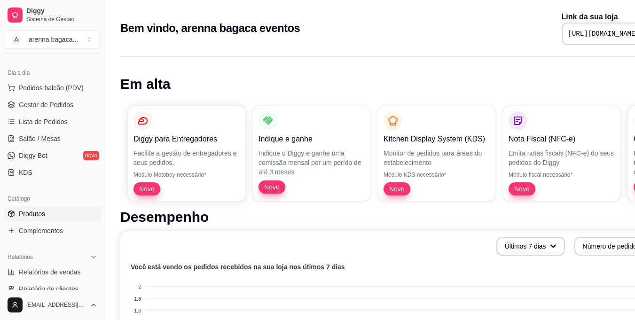
click at [71, 212] on link "Produtos" at bounding box center [52, 213] width 97 height 15
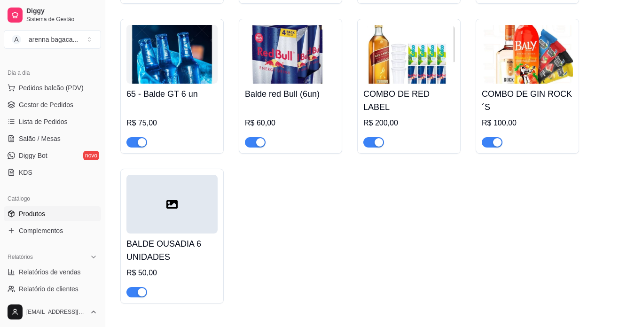
scroll to position [282, 0]
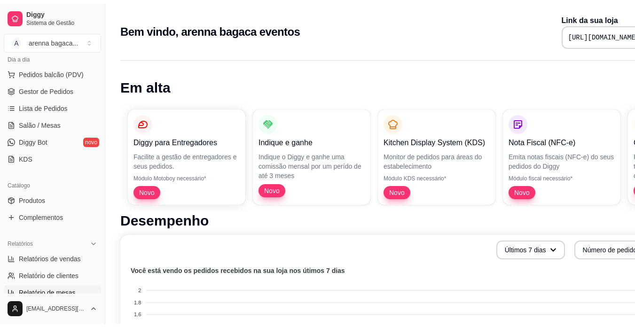
scroll to position [141, 0]
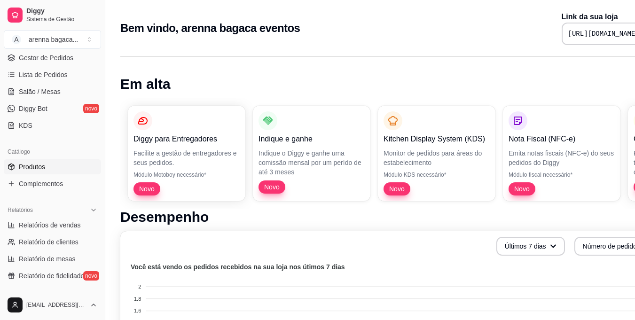
click at [66, 162] on link "Produtos" at bounding box center [52, 166] width 97 height 15
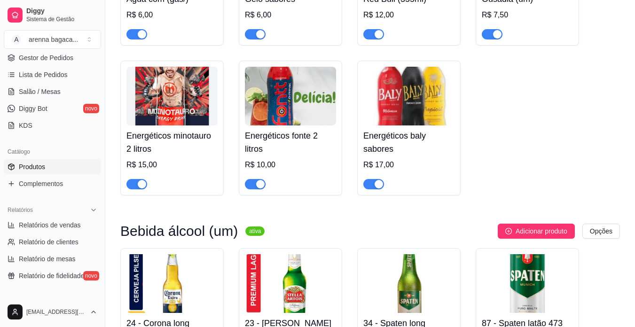
scroll to position [846, 0]
